Goal: Contribute content: Add original content to the website for others to see

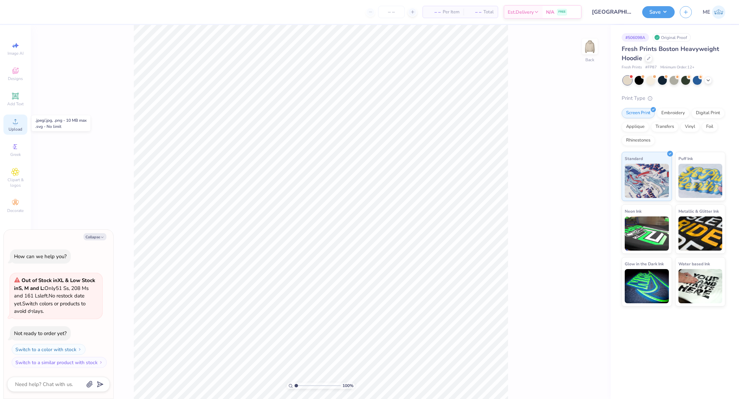
click at [19, 123] on icon at bounding box center [15, 121] width 8 height 8
click at [13, 126] on icon at bounding box center [15, 121] width 8 height 8
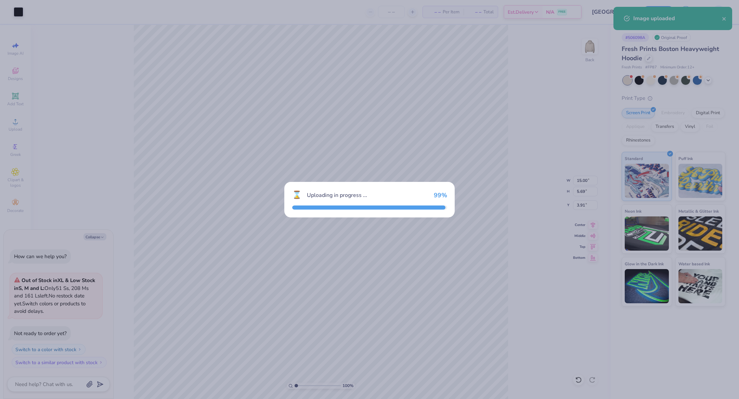
type textarea "x"
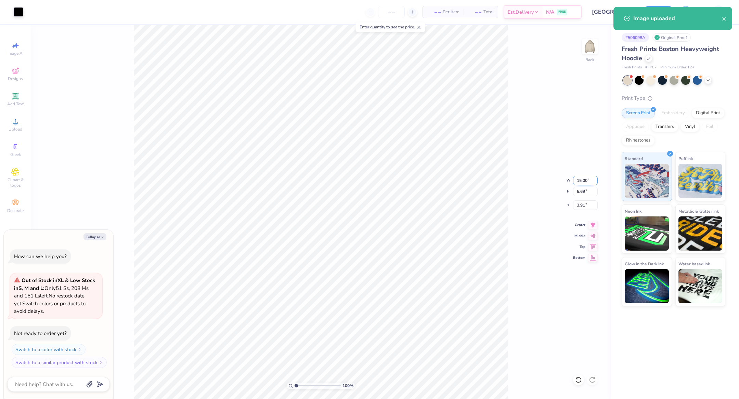
click at [581, 183] on input "15.00" at bounding box center [585, 181] width 25 height 10
type input "6.5"
type textarea "x"
type input "6.50"
type input "2.47"
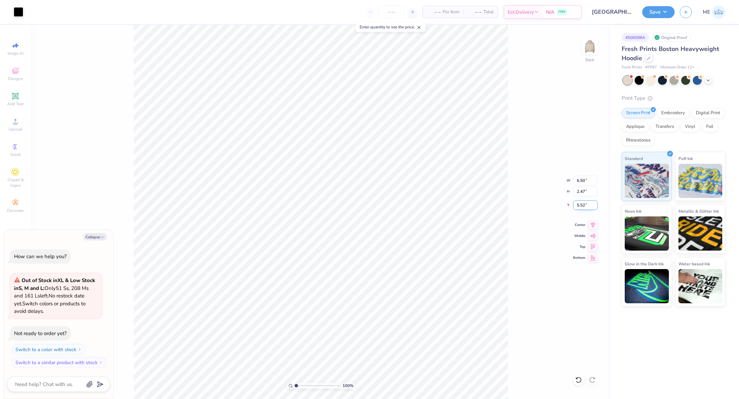
drag, startPoint x: 591, startPoint y: 222, endPoint x: 583, endPoint y: 209, distance: 15.4
click at [591, 221] on icon at bounding box center [593, 225] width 10 height 8
click at [583, 208] on input "5.52" at bounding box center [585, 205] width 25 height 10
type input "3"
type textarea "x"
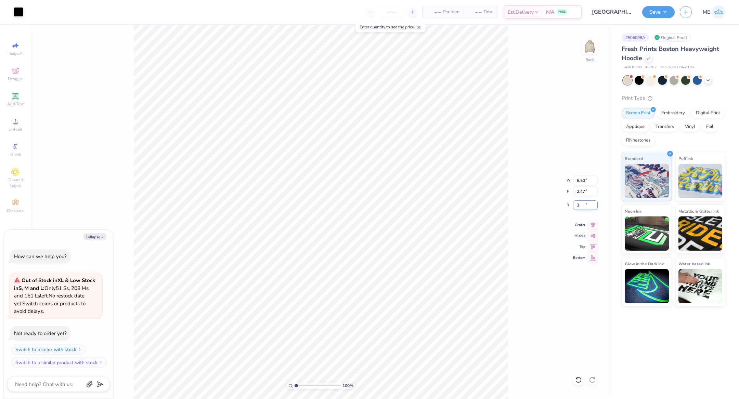
type input "3.00"
click at [585, 49] on img at bounding box center [589, 46] width 27 height 27
click at [589, 44] on img at bounding box center [589, 46] width 27 height 27
click at [670, 114] on div "Embroidery" at bounding box center [673, 112] width 32 height 10
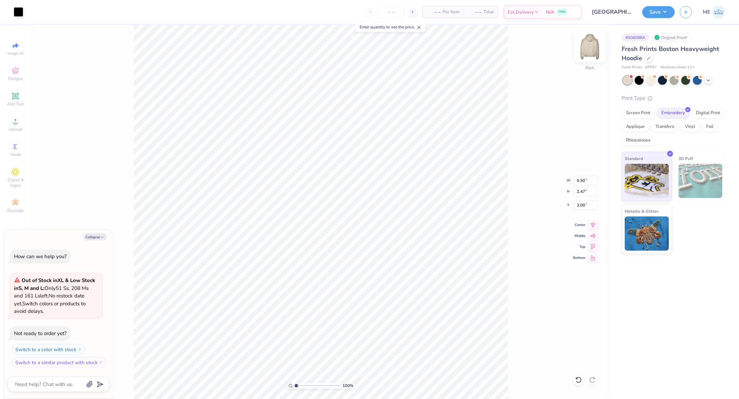
click at [590, 47] on img at bounding box center [589, 46] width 27 height 27
click at [9, 126] on div "Upload" at bounding box center [15, 125] width 24 height 20
click at [11, 124] on icon at bounding box center [15, 121] width 8 height 8
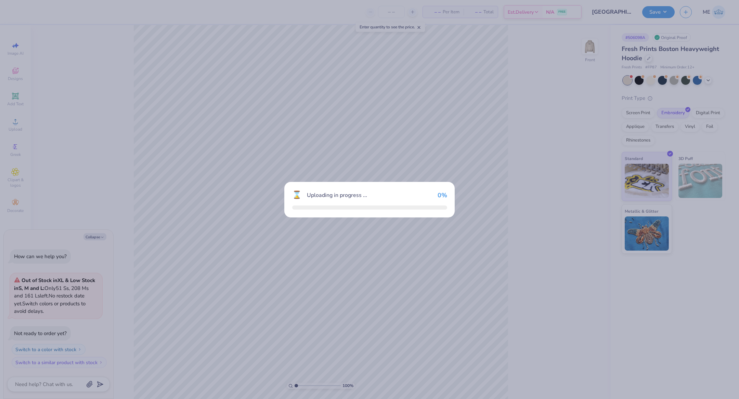
type textarea "x"
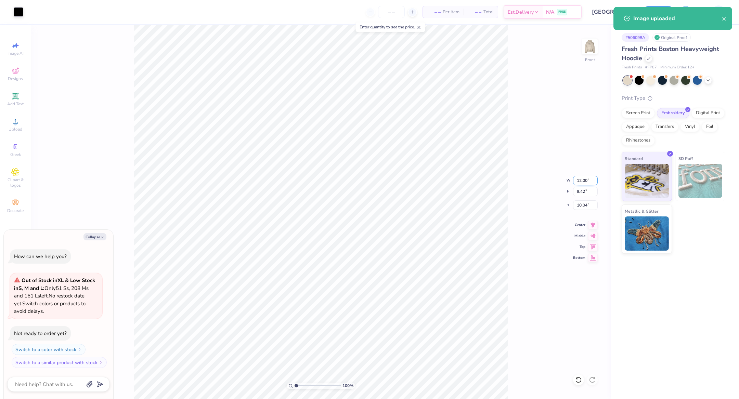
drag, startPoint x: 575, startPoint y: 182, endPoint x: 578, endPoint y: 183, distance: 3.9
click at [576, 183] on input "12.00" at bounding box center [585, 181] width 25 height 10
type input "12"
type textarea "x"
type input "12.00"
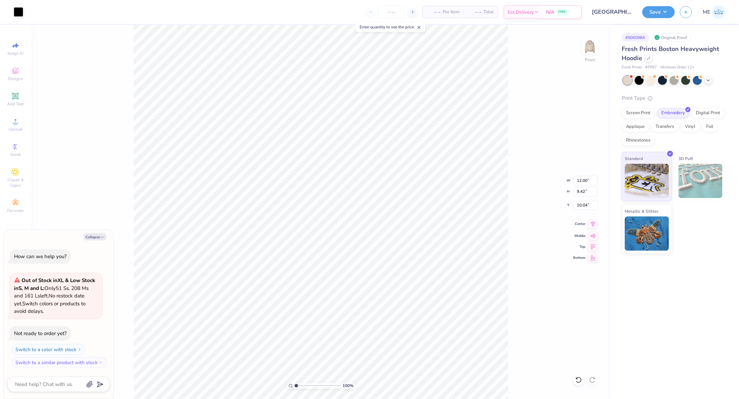
click at [591, 221] on icon at bounding box center [593, 224] width 10 height 8
click at [585, 206] on input "10.04" at bounding box center [585, 205] width 25 height 10
type input "6"
type textarea "x"
type input "6.00"
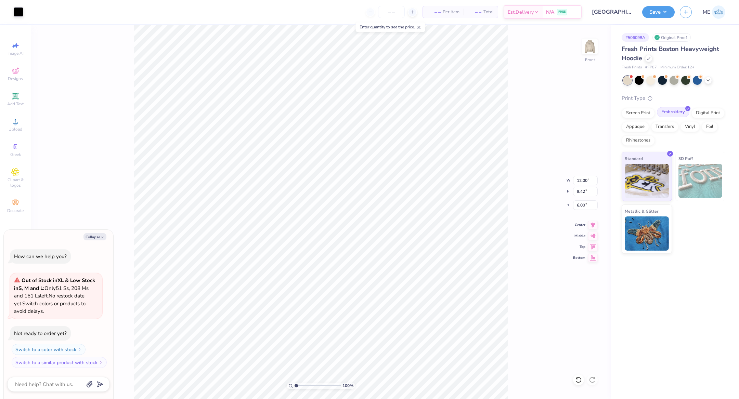
click at [676, 113] on div "Embroidery" at bounding box center [673, 112] width 32 height 10
click at [630, 78] on span at bounding box center [631, 77] width 4 height 4
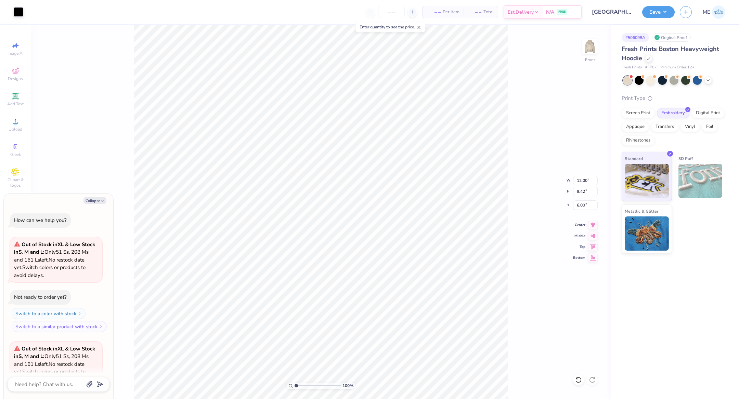
scroll to position [68, 0]
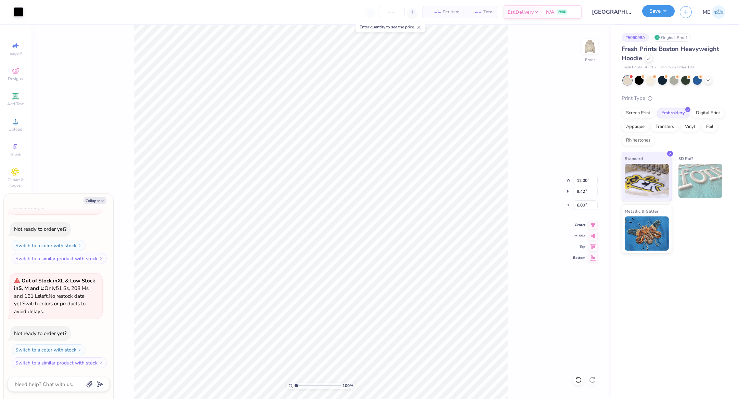
click at [651, 14] on button "Save" at bounding box center [658, 11] width 32 height 12
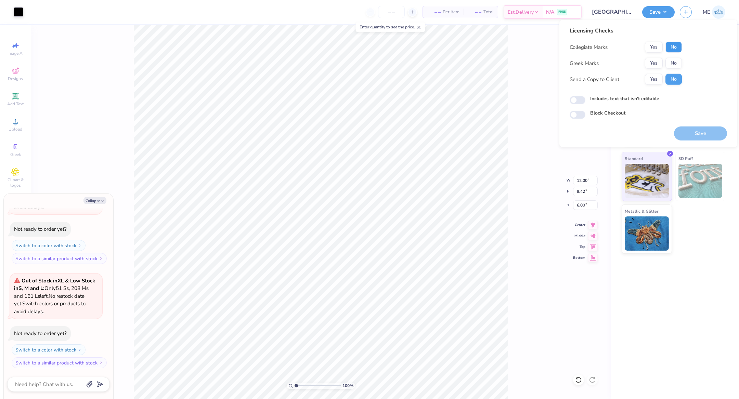
click at [668, 45] on button "No" at bounding box center [673, 47] width 16 height 11
click at [651, 64] on button "Yes" at bounding box center [654, 63] width 18 height 11
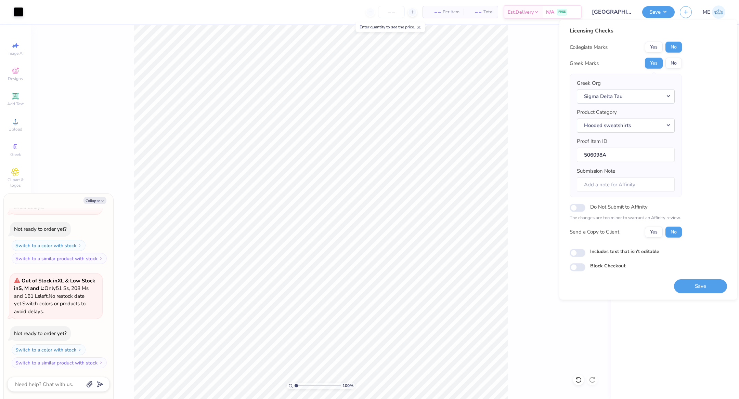
type textarea "x"
click at [580, 252] on input "Includes text that isn't editable" at bounding box center [578, 253] width 16 height 8
checkbox input "true"
click at [696, 284] on button "Save" at bounding box center [700, 286] width 53 height 14
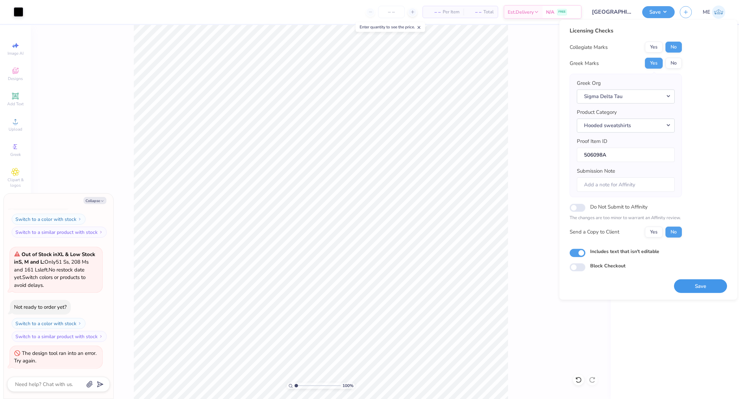
click at [691, 288] on button "Save" at bounding box center [700, 286] width 53 height 14
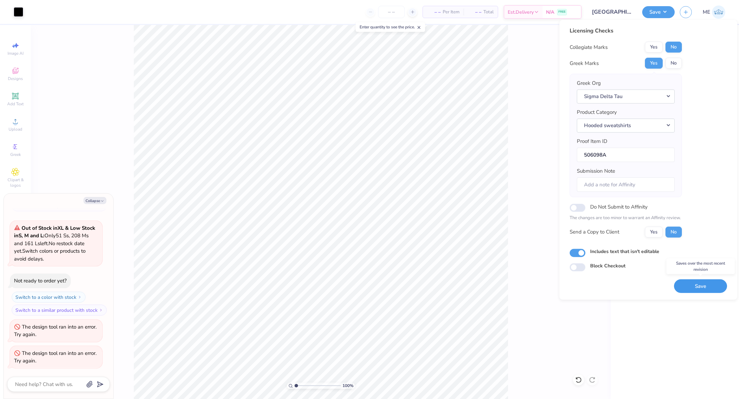
click at [691, 288] on button "Save" at bounding box center [700, 286] width 53 height 14
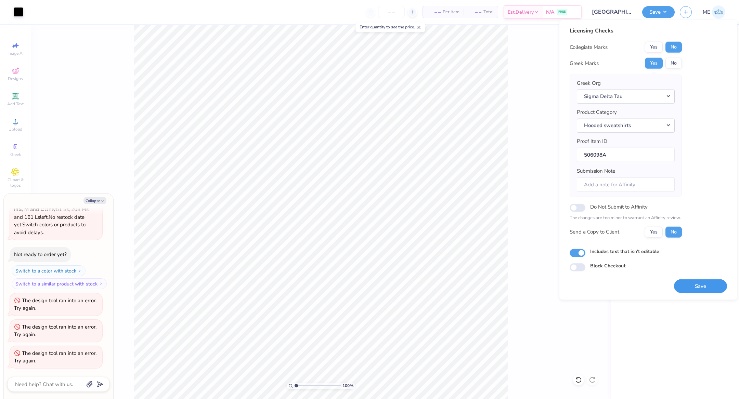
click at [698, 286] on button "Save" at bounding box center [700, 286] width 53 height 14
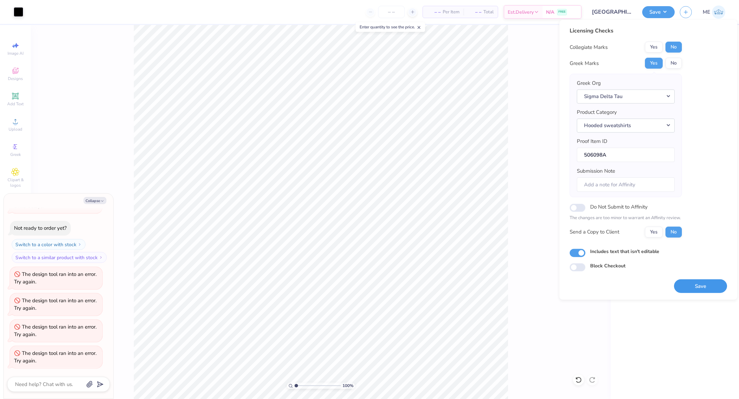
click at [699, 280] on button "Save" at bounding box center [700, 286] width 53 height 14
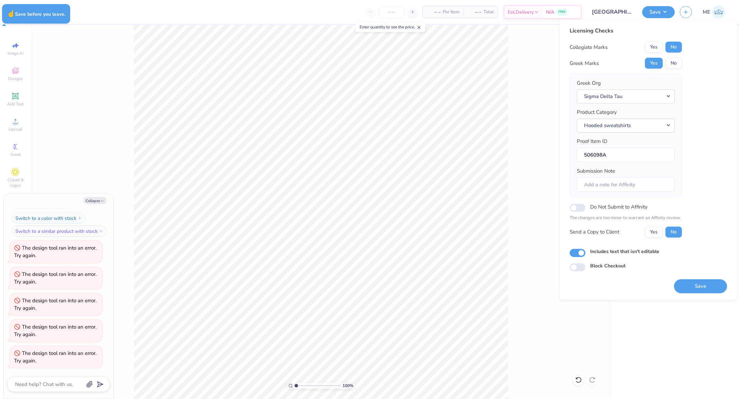
type textarea "x"
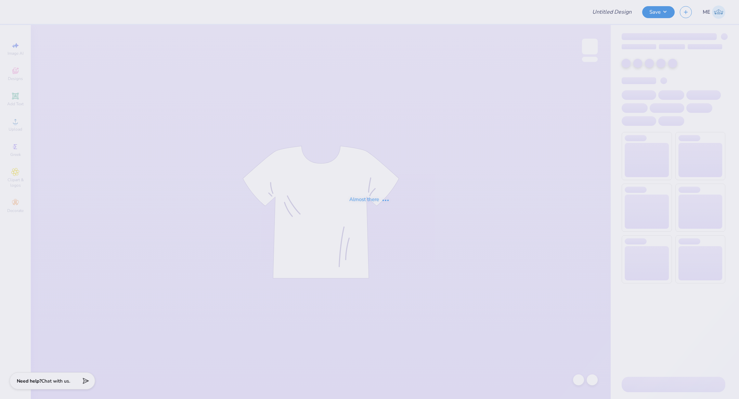
type input "[GEOGRAPHIC_DATA] : [PERSON_NAME]"
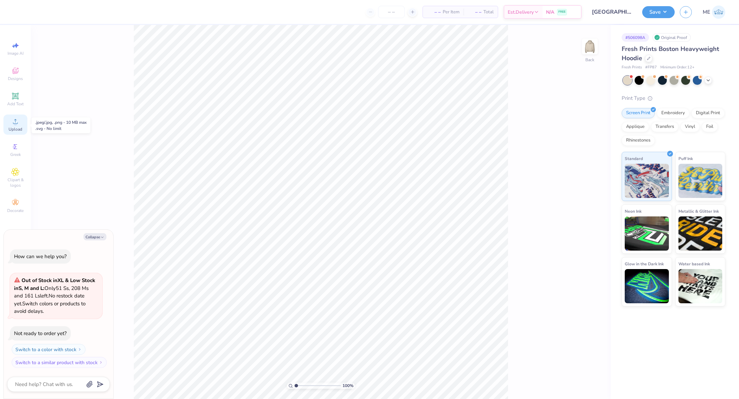
click at [15, 122] on circle at bounding box center [15, 124] width 4 height 4
click at [588, 54] on img at bounding box center [589, 46] width 27 height 27
click at [13, 119] on icon at bounding box center [15, 121] width 8 height 8
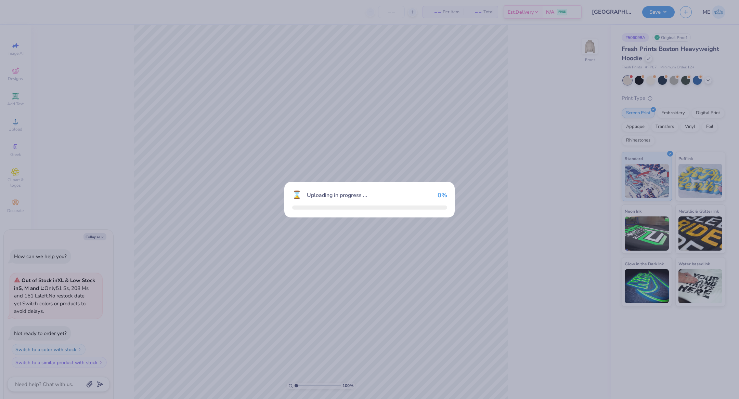
type textarea "x"
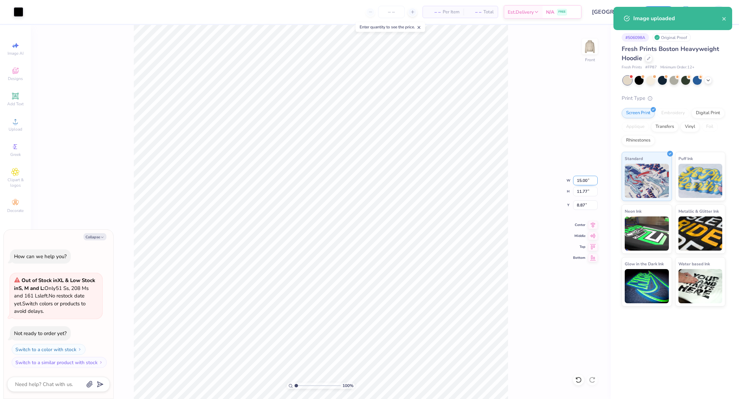
click at [584, 179] on input "15.00" at bounding box center [585, 181] width 25 height 10
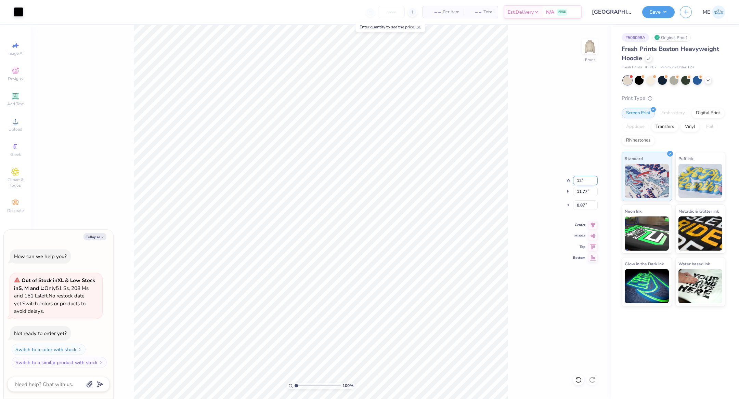
type input "12"
type textarea "x"
type input "12.00"
type input "9.42"
type input "10.04"
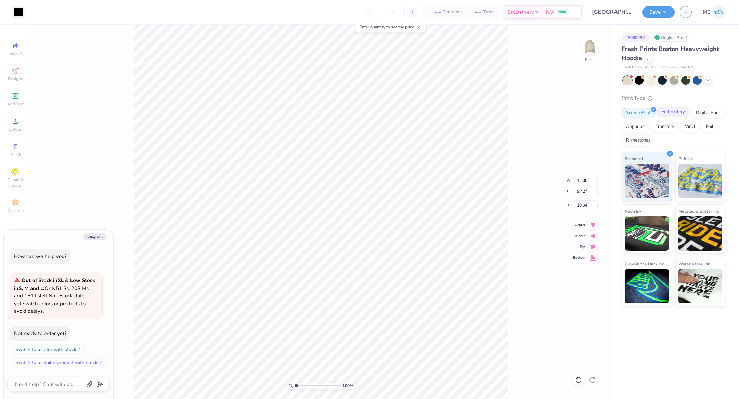
click at [666, 112] on div "Embroidery" at bounding box center [673, 112] width 32 height 10
type textarea "x"
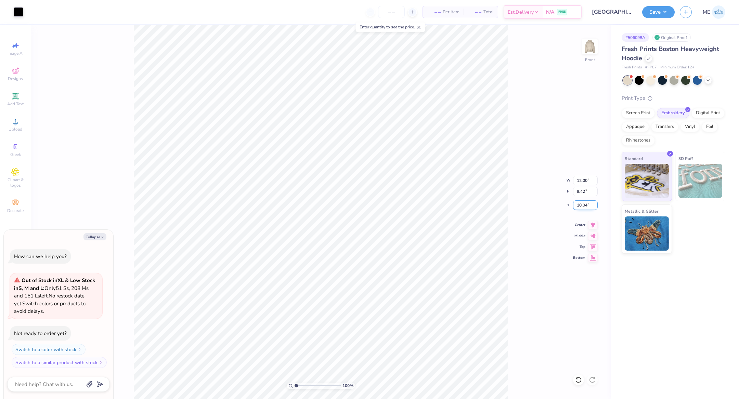
click at [586, 209] on input "10.04" at bounding box center [585, 205] width 25 height 10
type input "6"
type textarea "x"
type input "6.00"
click at [594, 227] on icon at bounding box center [593, 224] width 10 height 8
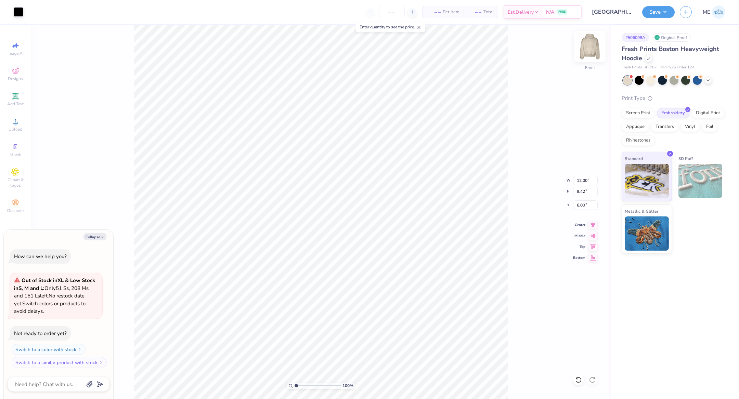
click at [590, 53] on img at bounding box center [589, 46] width 27 height 27
click at [17, 126] on div "Upload" at bounding box center [15, 125] width 24 height 20
click at [14, 123] on circle at bounding box center [15, 124] width 4 height 4
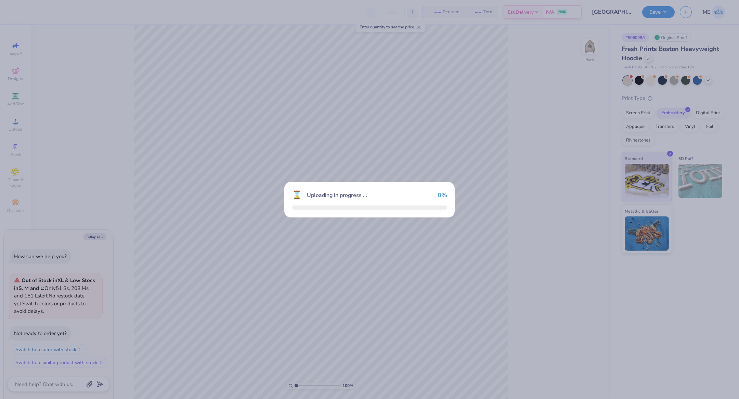
type textarea "x"
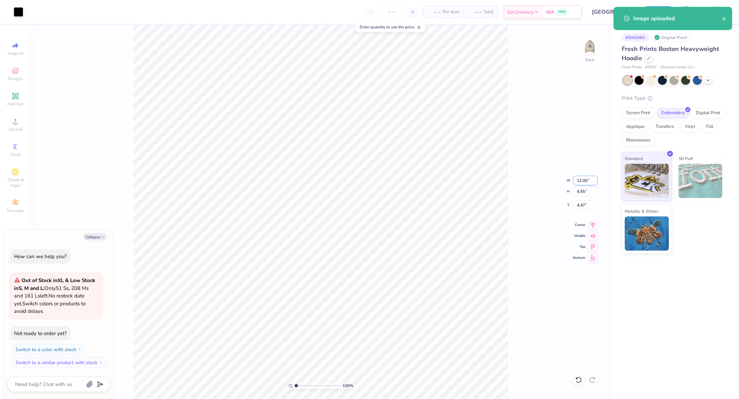
click at [581, 182] on input "12.00" at bounding box center [585, 181] width 25 height 10
type input "6.5"
type textarea "x"
type input "6.50"
type input "2.47"
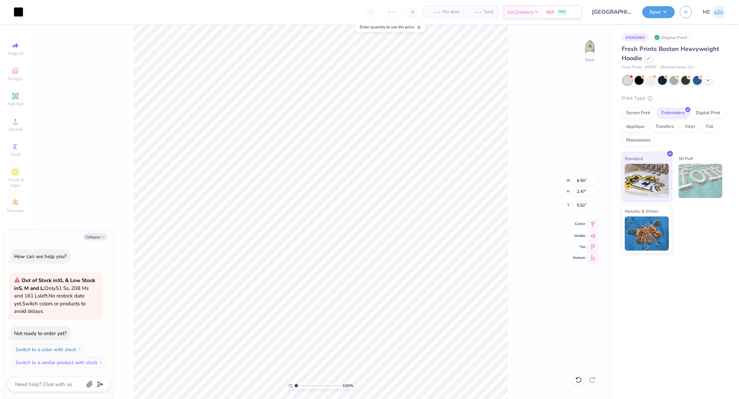
click at [593, 224] on icon at bounding box center [593, 224] width 10 height 8
click at [589, 208] on input "5.52" at bounding box center [585, 205] width 25 height 10
type input "3"
type textarea "x"
type input "3.00"
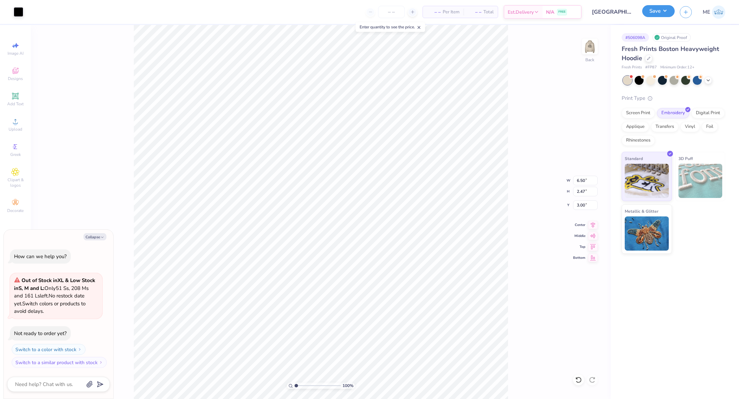
click at [658, 14] on button "Save" at bounding box center [658, 11] width 32 height 12
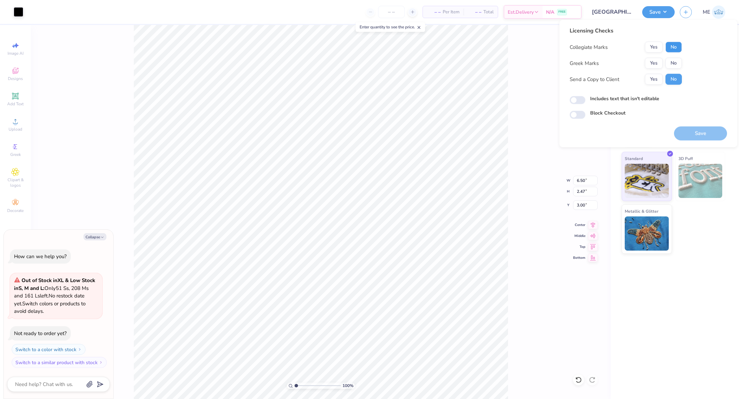
click at [671, 47] on button "No" at bounding box center [673, 47] width 16 height 11
click at [657, 60] on button "Yes" at bounding box center [654, 63] width 18 height 11
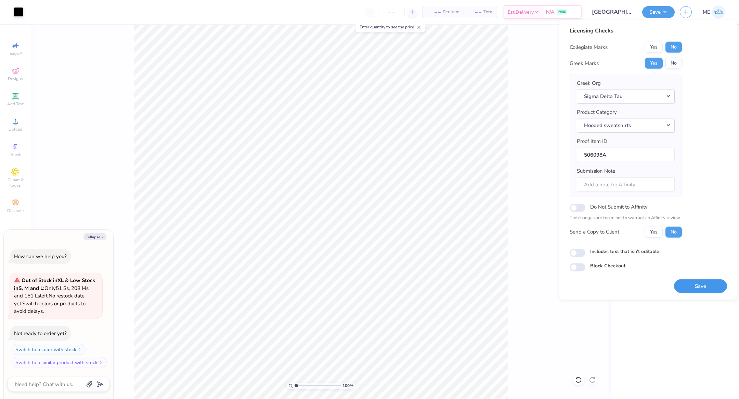
click at [692, 282] on button "Save" at bounding box center [700, 286] width 53 height 14
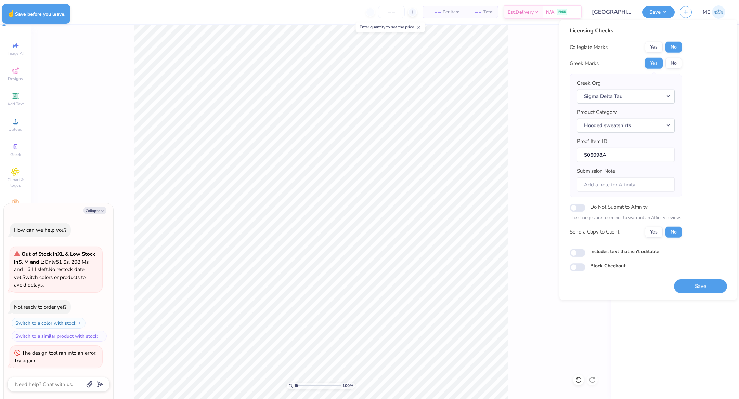
type textarea "x"
